Goal: Obtain resource: Obtain resource

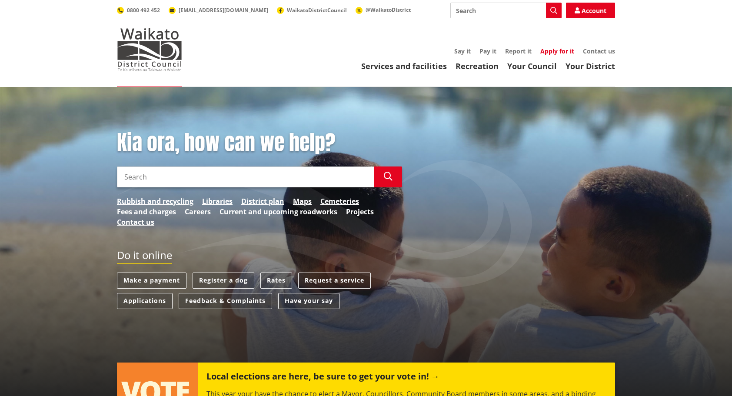
click at [551, 50] on link "Apply for it" at bounding box center [557, 51] width 34 height 8
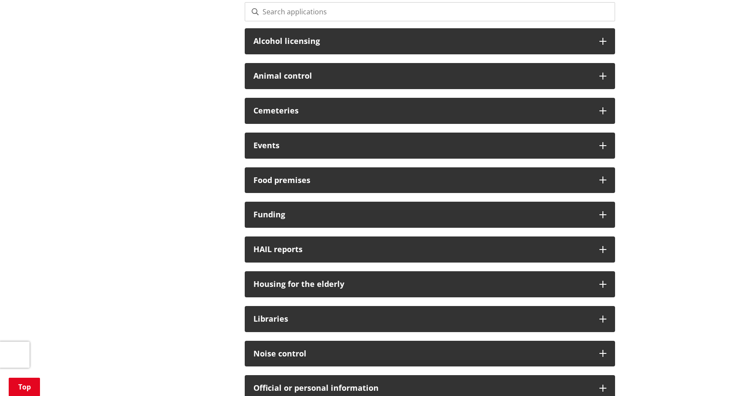
scroll to position [232, 0]
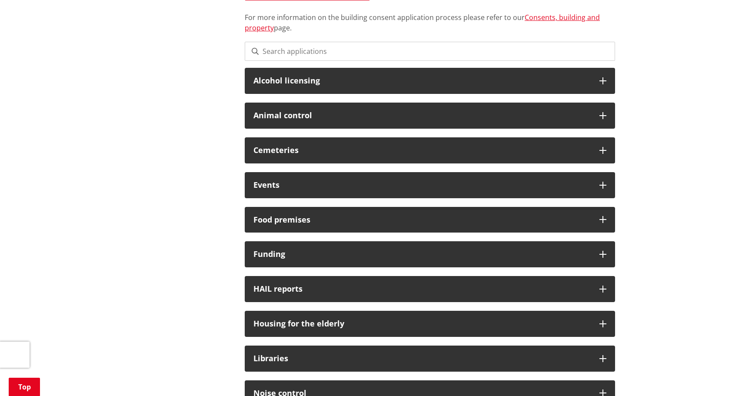
click at [290, 47] on input at bounding box center [430, 51] width 370 height 19
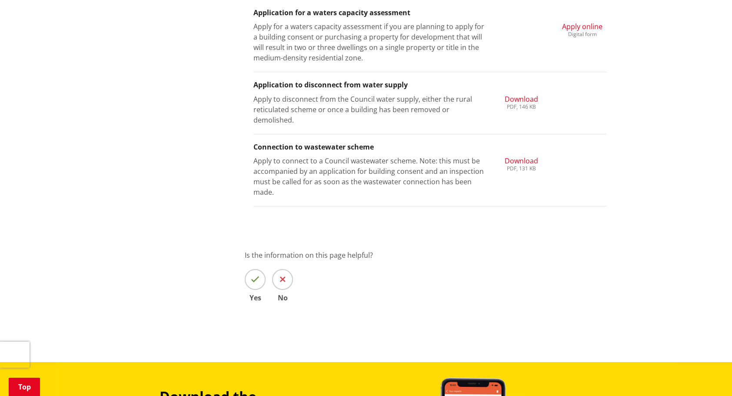
scroll to position [0, 0]
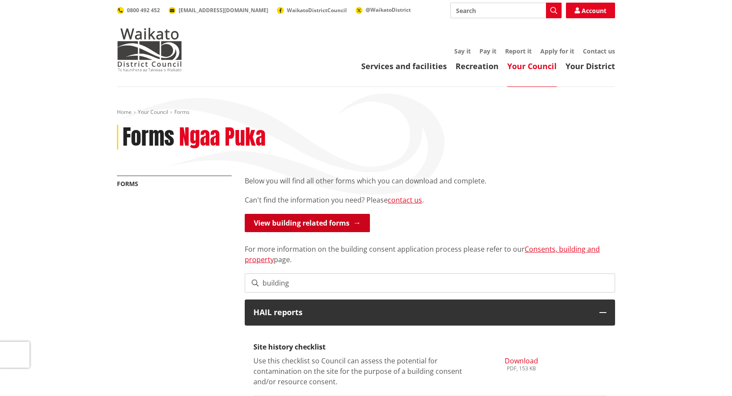
type input "building"
click at [317, 220] on link "View building related forms" at bounding box center [307, 223] width 125 height 18
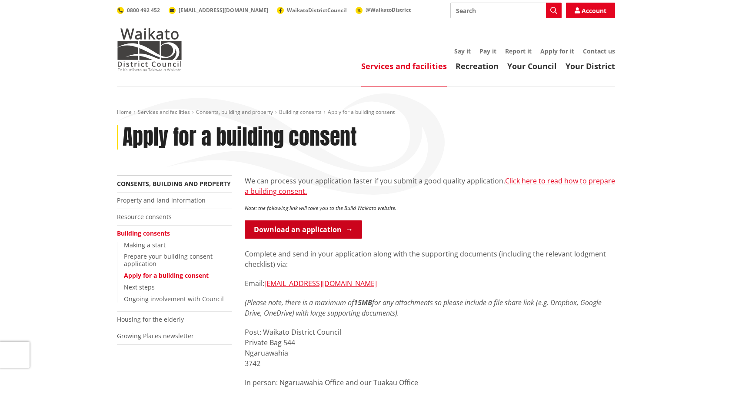
click at [306, 225] on link "Download an application" at bounding box center [303, 229] width 117 height 18
